Goal: Information Seeking & Learning: Check status

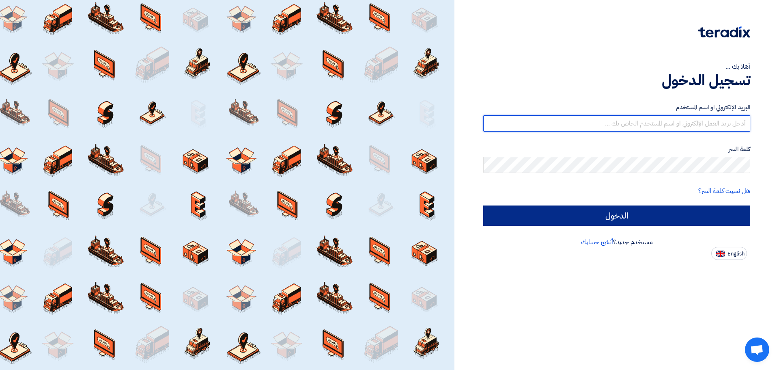
type input "haddadi@signlab.sa"
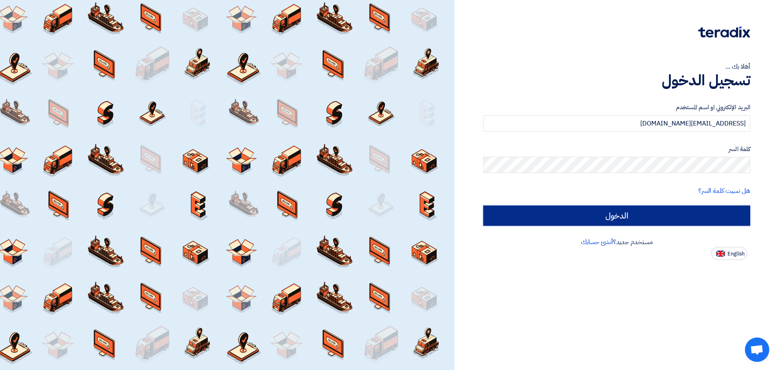
click at [659, 211] on input "الدخول" at bounding box center [616, 215] width 267 height 20
type input "Sign in"
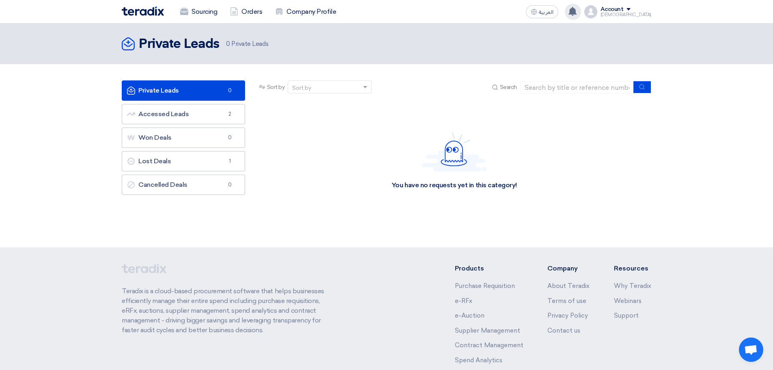
click at [577, 7] on icon at bounding box center [572, 11] width 9 height 9
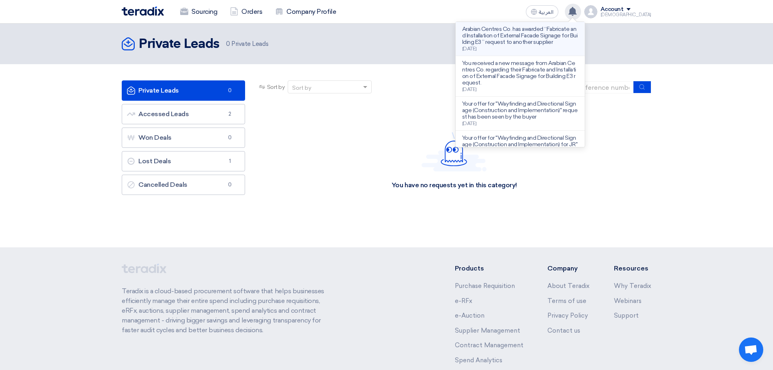
click at [547, 43] on p "Arabian Centres Co. has awarded “Fabricate and Installation of External Facade …" at bounding box center [520, 35] width 116 height 19
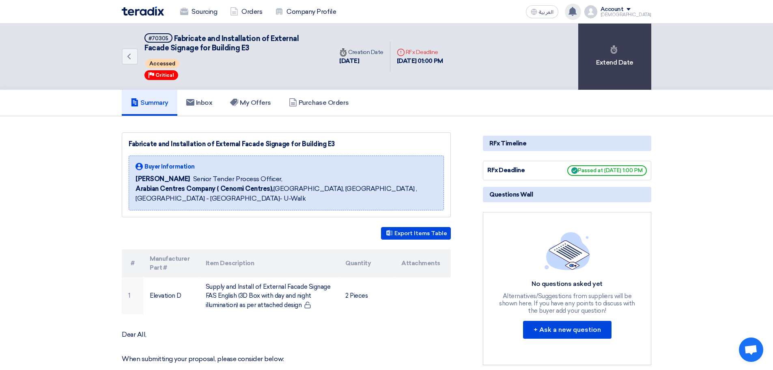
click at [581, 17] on div "Arabian Centres Co. has awarded “Fabricate and Installation of External Facade …" at bounding box center [573, 12] width 16 height 16
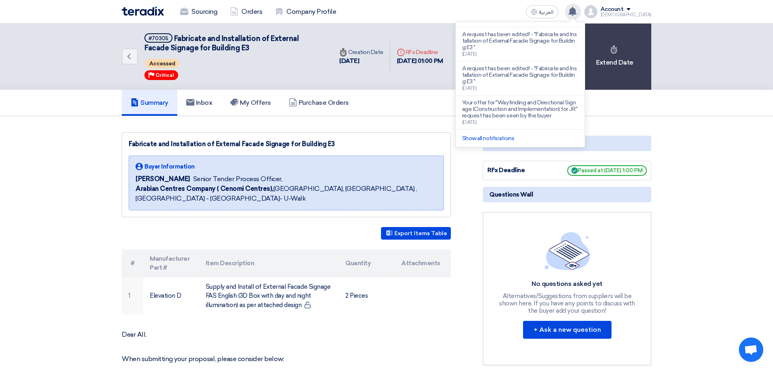
scroll to position [259, 0]
click at [514, 139] on link "Show all notifications" at bounding box center [488, 138] width 52 height 7
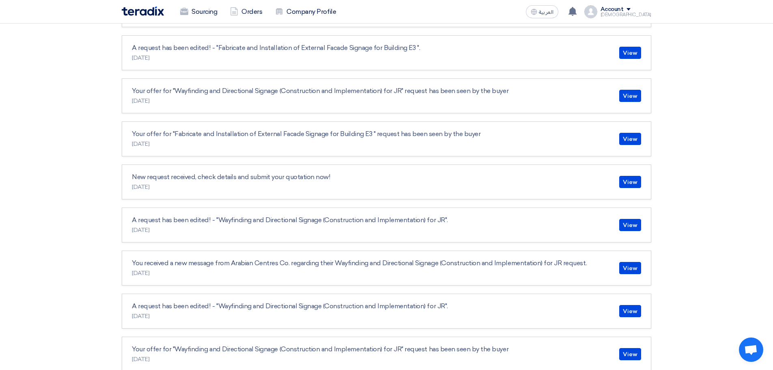
scroll to position [446, 0]
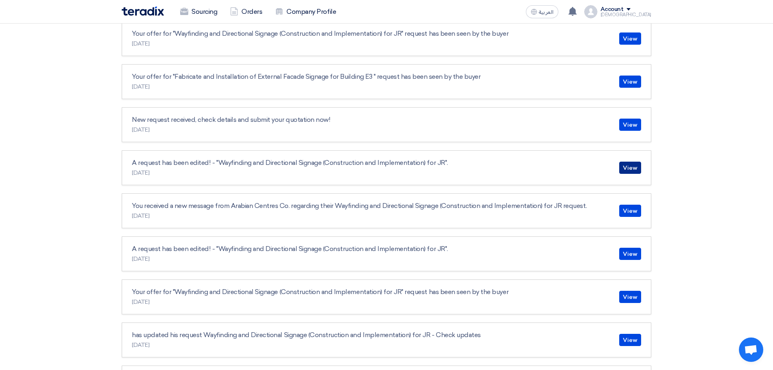
click at [629, 171] on link "View" at bounding box center [630, 167] width 22 height 12
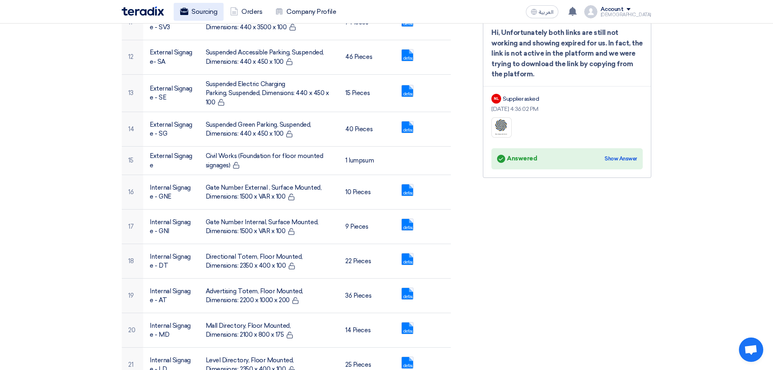
scroll to position [649, 0]
